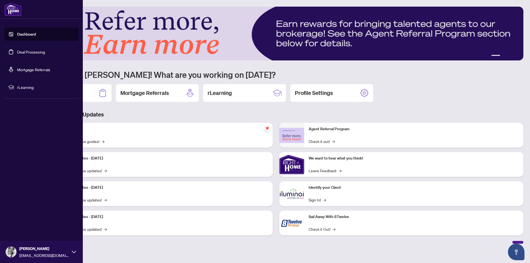
click at [20, 50] on link "Deal Processing" at bounding box center [31, 51] width 28 height 5
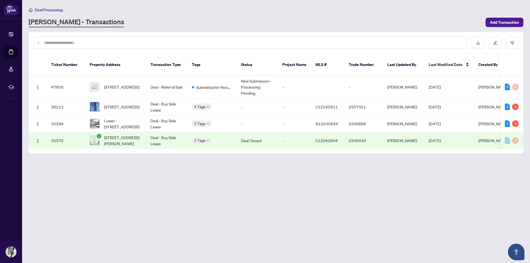
click at [253, 134] on td "Deal Closed" at bounding box center [257, 140] width 41 height 17
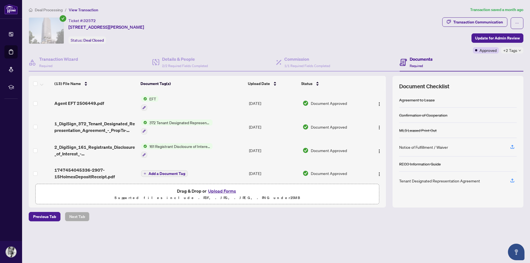
click at [170, 125] on span "372 Tenant Designated Representation Agreement - Authority for Lease or Purchase" at bounding box center [179, 123] width 65 height 6
click at [94, 123] on span "1_DigiSign_372_Tenant_Designated_Representation_Agreement_-_PropTx-OREA.pdf" at bounding box center [95, 126] width 82 height 13
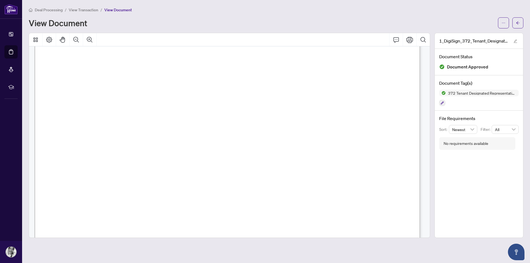
scroll to position [1296, 0]
